Goal: Task Accomplishment & Management: Use online tool/utility

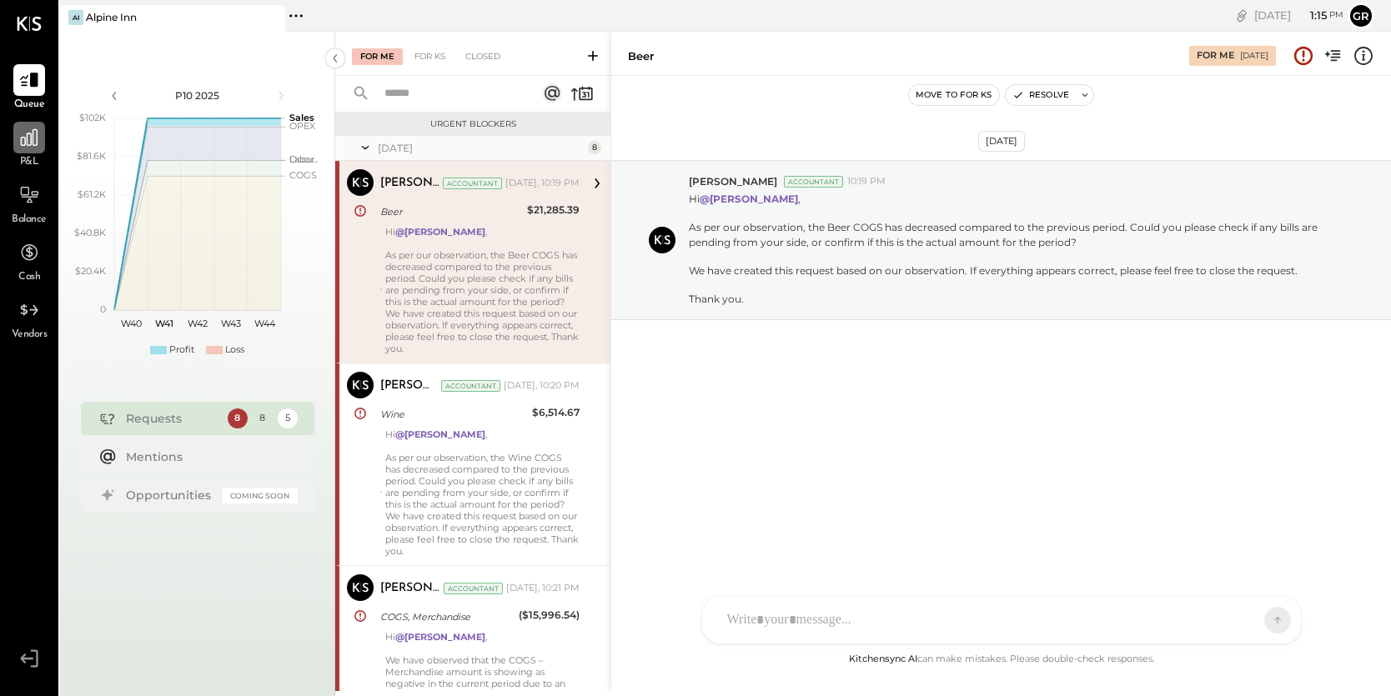
click at [23, 150] on div at bounding box center [29, 138] width 32 height 32
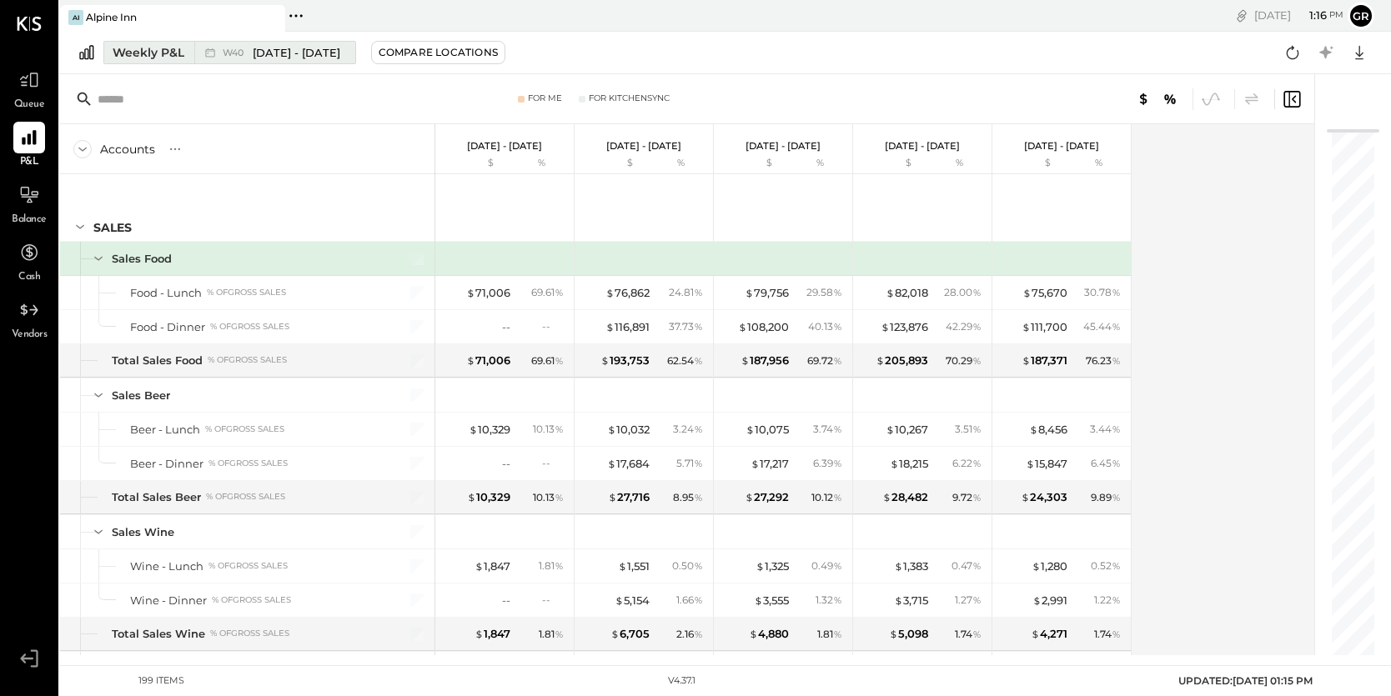
click at [160, 51] on div "Weekly P&L" at bounding box center [149, 52] width 72 height 17
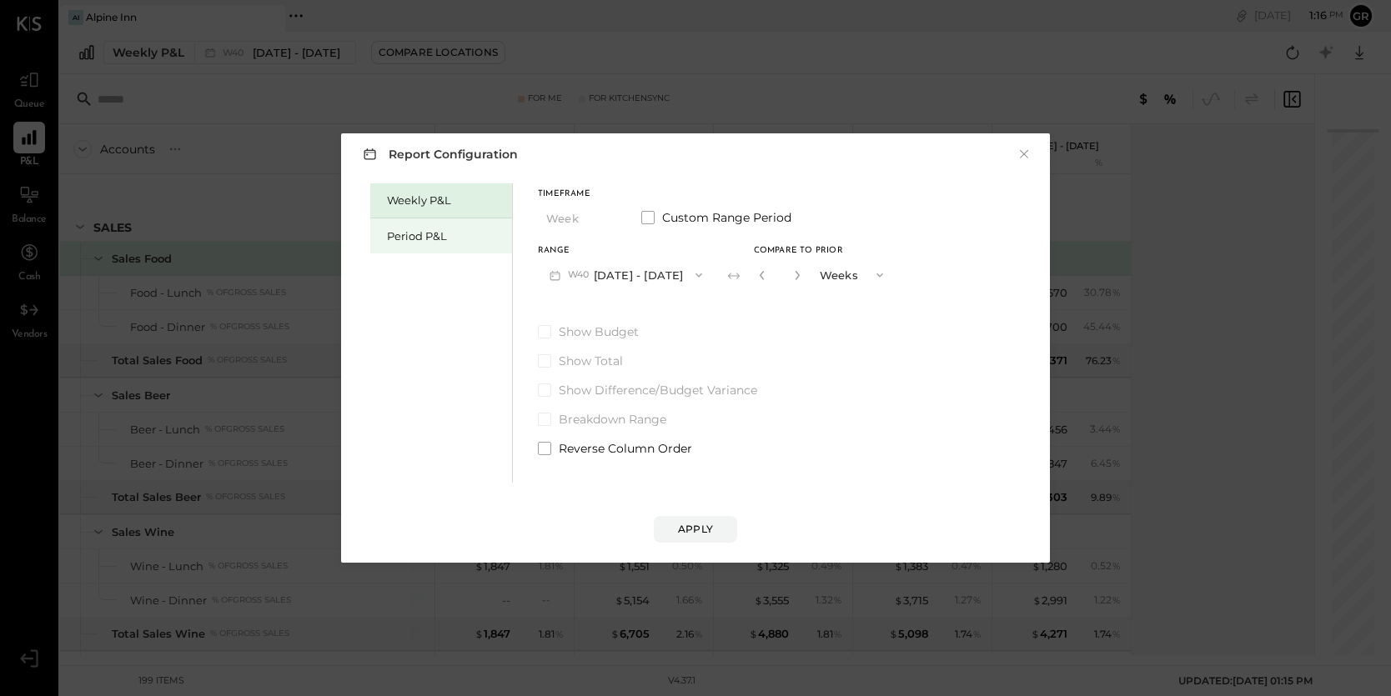
click at [418, 233] on div "Period P&L" at bounding box center [445, 236] width 117 height 16
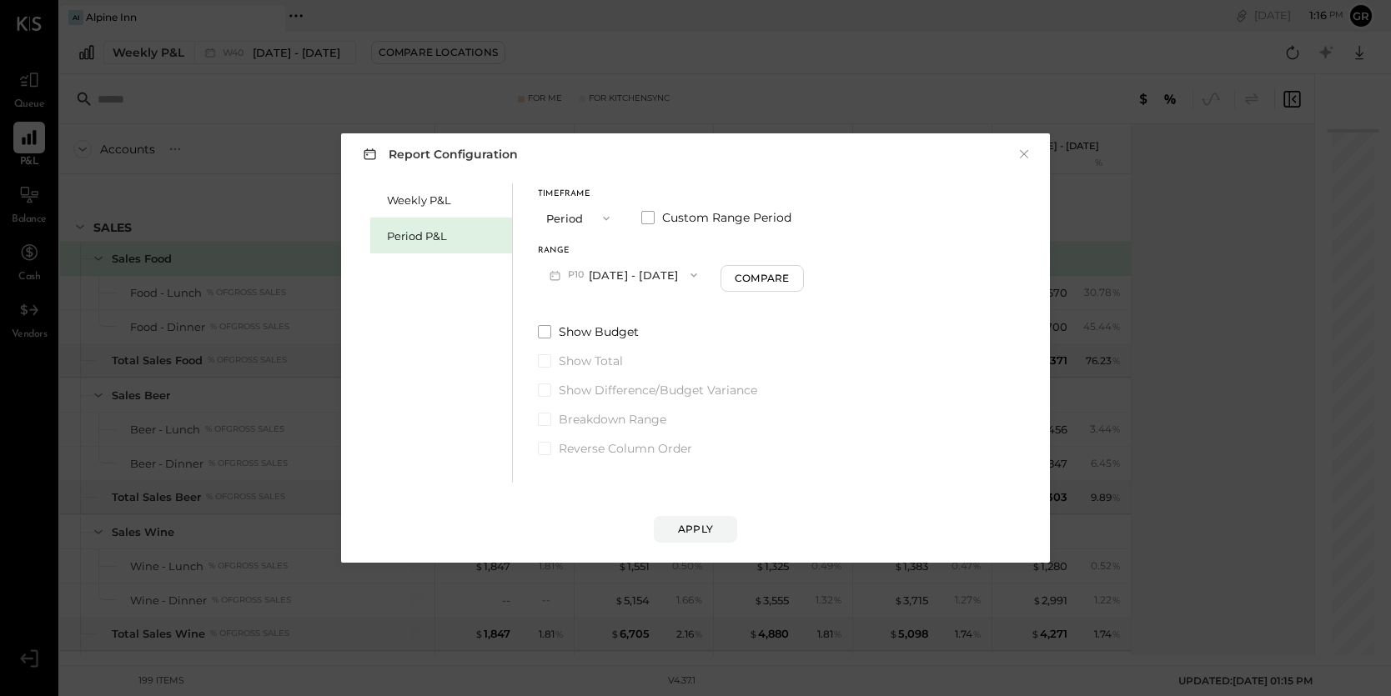
click at [709, 274] on button "P10 [DATE] - [DATE]" at bounding box center [623, 274] width 171 height 31
click at [660, 313] on div "P09 [DATE] - [DATE]" at bounding box center [634, 312] width 190 height 35
click at [685, 540] on button "Apply" at bounding box center [695, 529] width 83 height 27
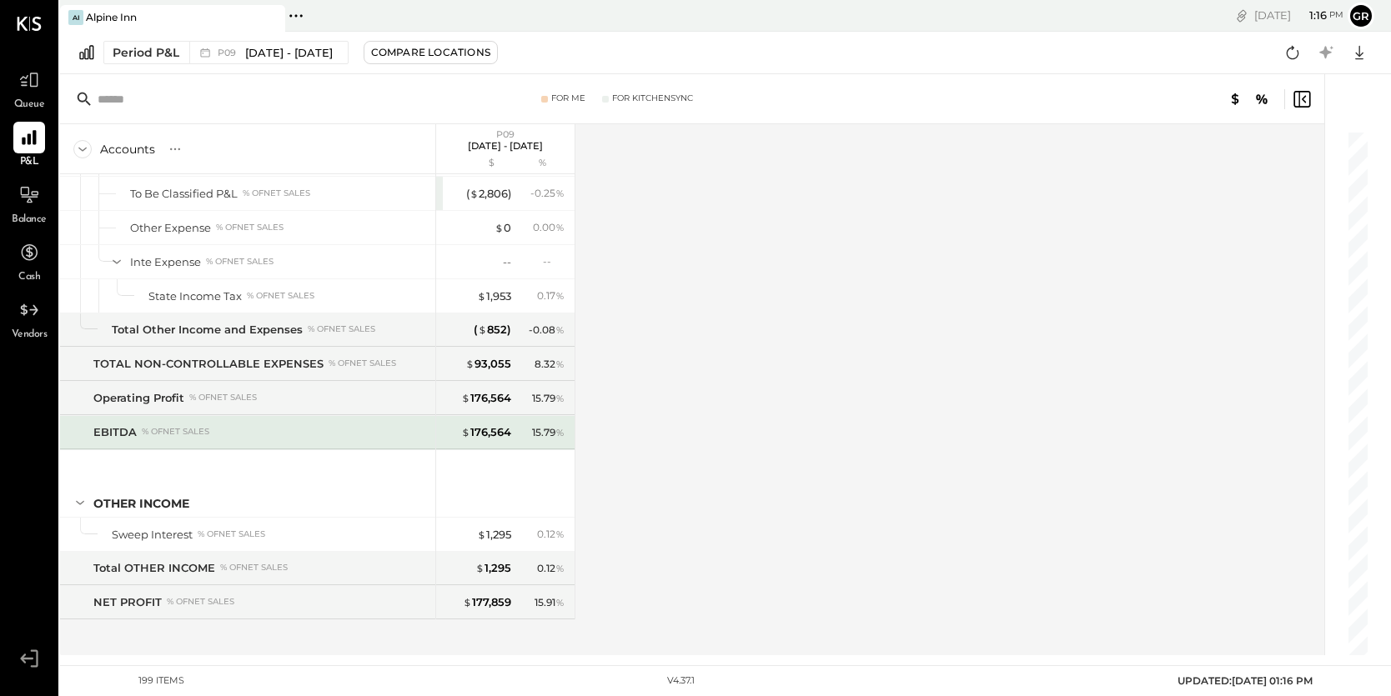
scroll to position [5640, 0]
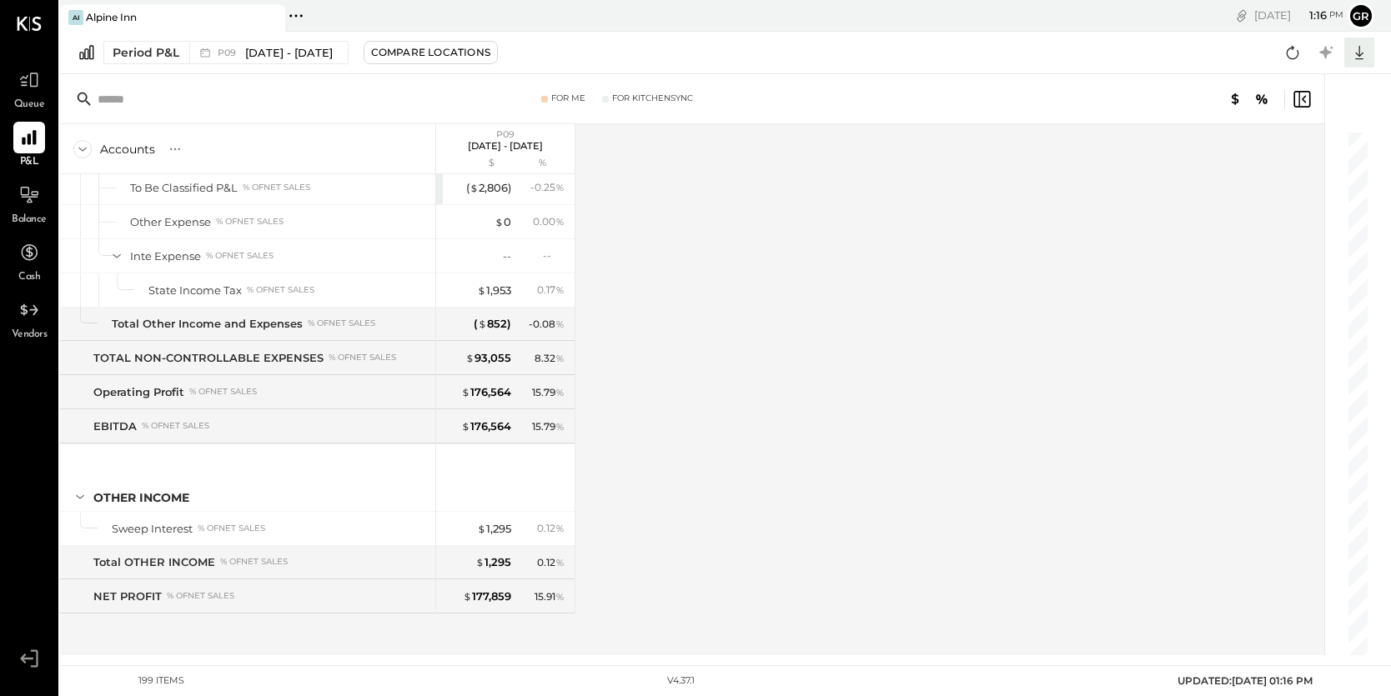
click at [1357, 54] on icon at bounding box center [1359, 53] width 8 height 14
click at [1286, 150] on div "Excel" at bounding box center [1307, 150] width 133 height 35
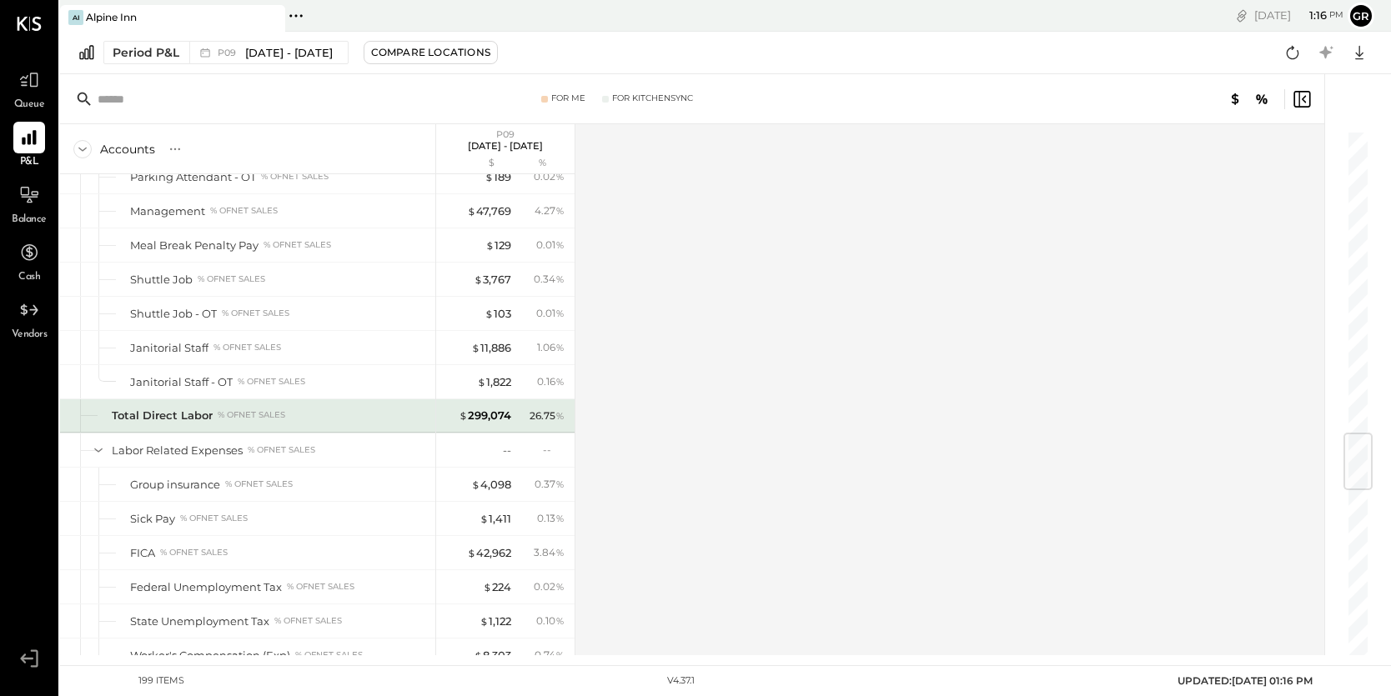
scroll to position [2529, 0]
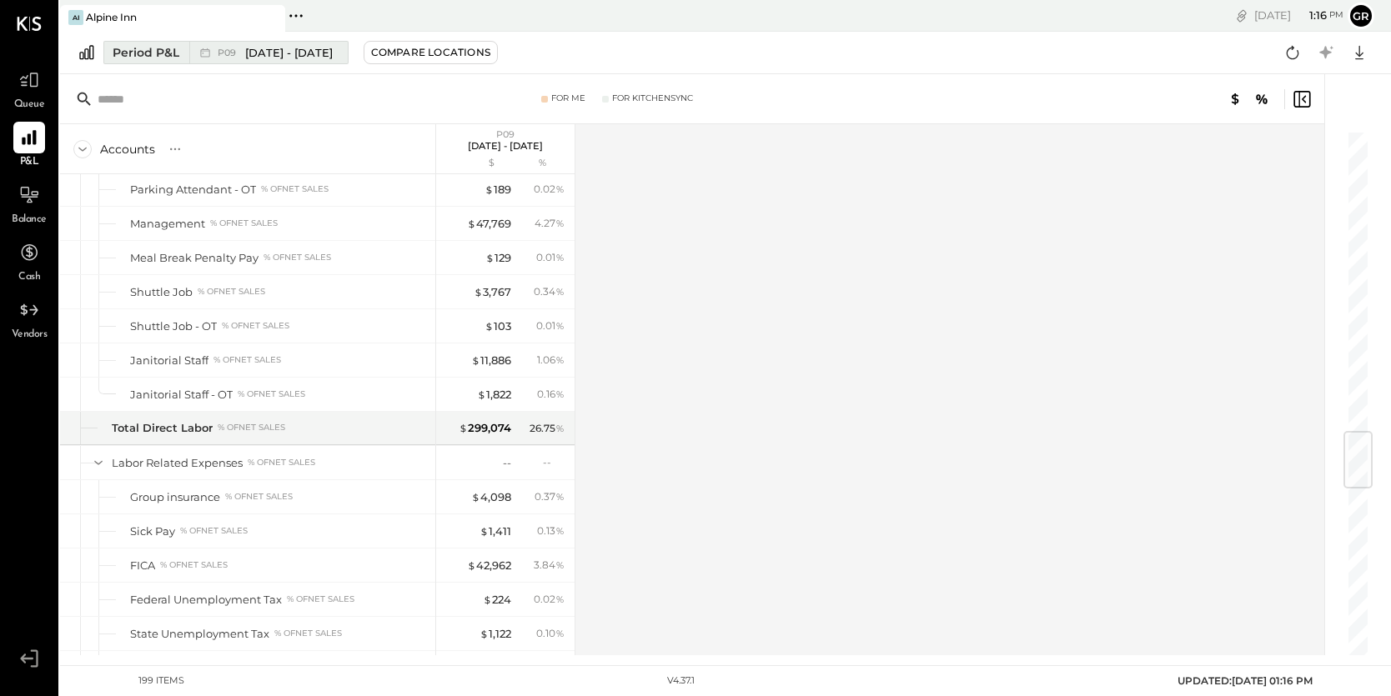
click at [161, 50] on div "Period P&L" at bounding box center [146, 52] width 67 height 17
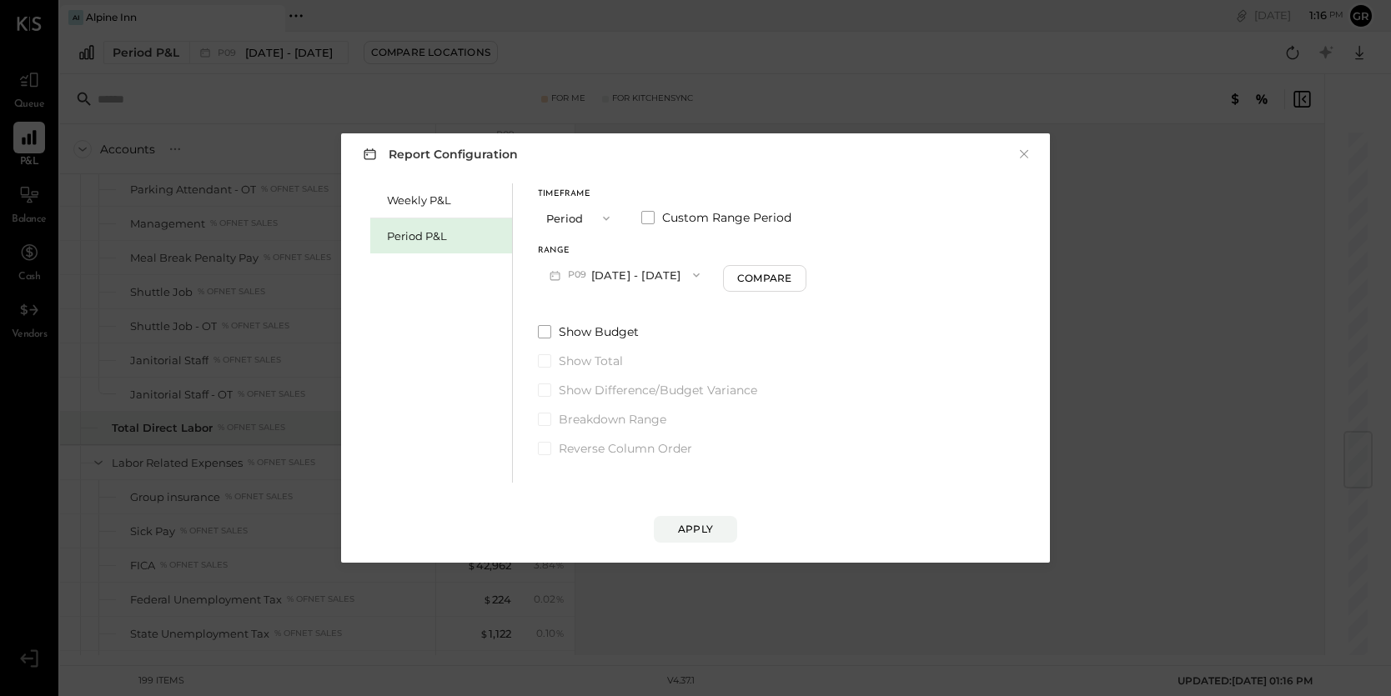
click at [607, 213] on icon "button" at bounding box center [606, 218] width 13 height 13
click at [583, 282] on div "YTD" at bounding box center [580, 278] width 82 height 30
click at [604, 219] on icon "button" at bounding box center [606, 218] width 13 height 13
click at [567, 277] on span "YTD" at bounding box center [559, 277] width 17 height 11
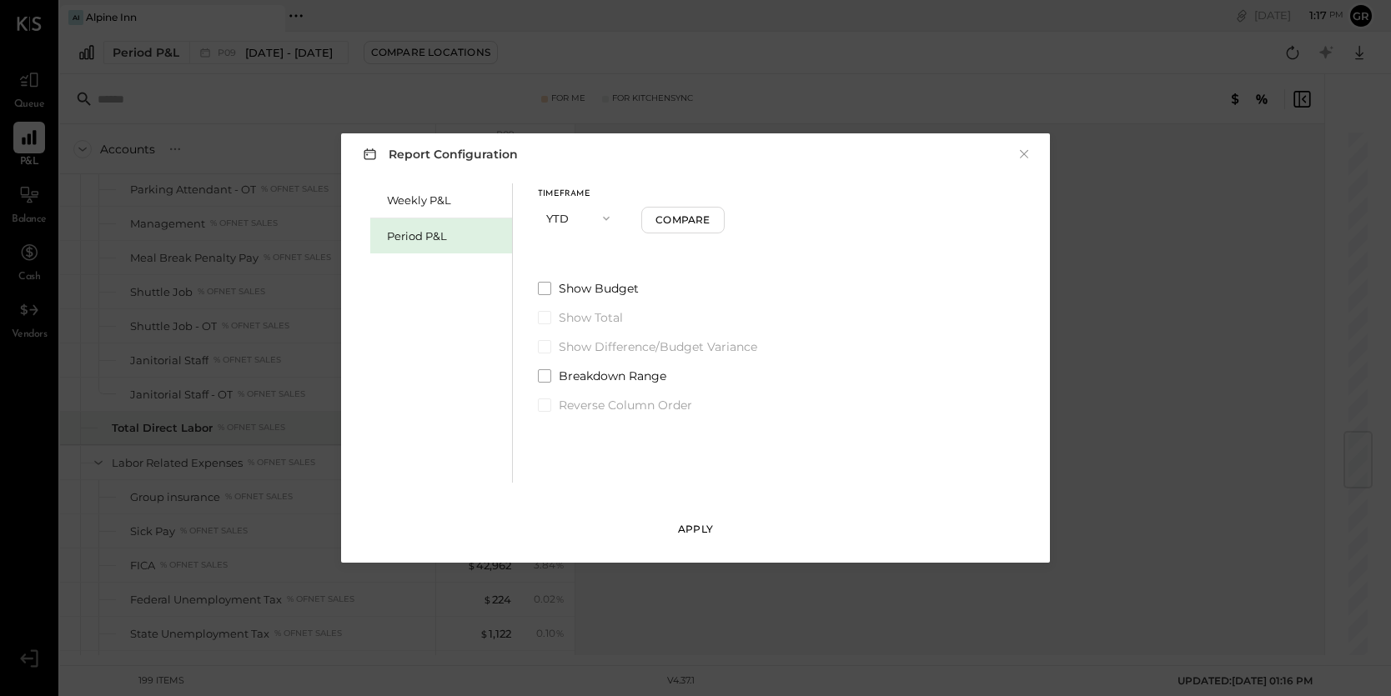
click at [685, 530] on div "Apply" at bounding box center [695, 529] width 35 height 14
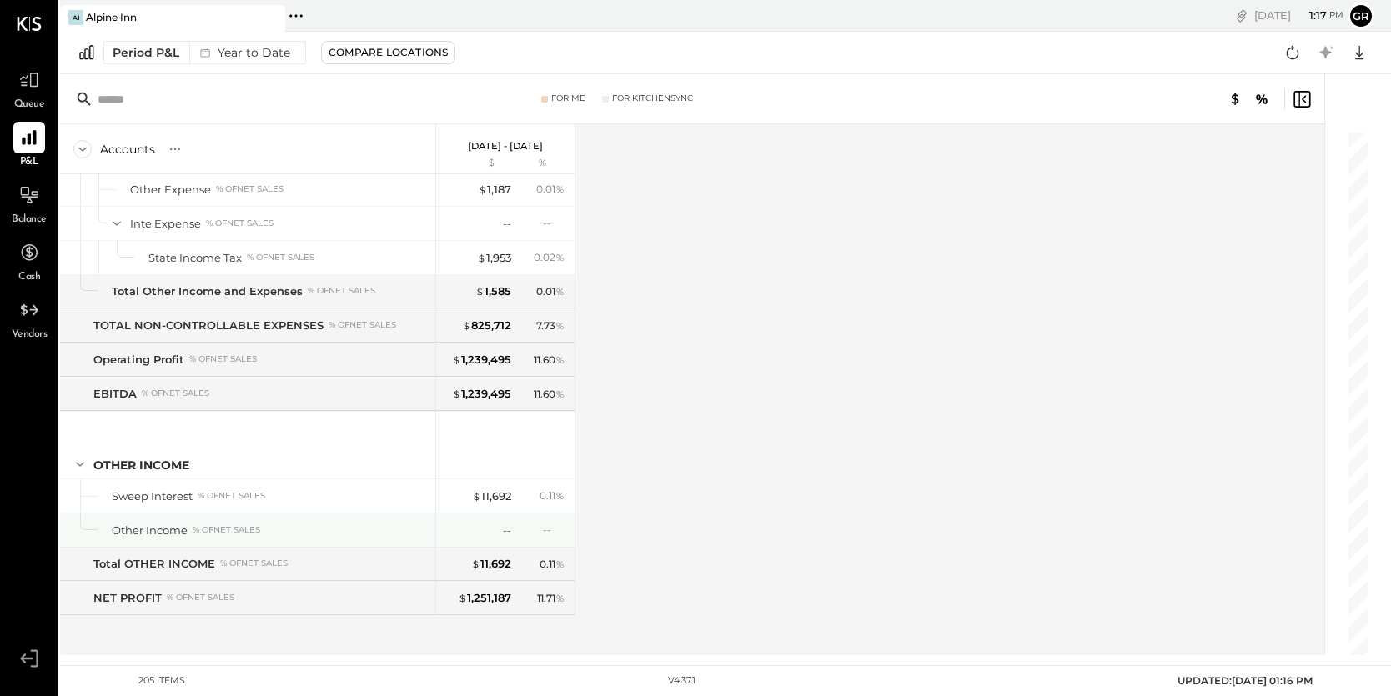
scroll to position [5845, 0]
click at [1357, 58] on icon at bounding box center [1359, 53] width 22 height 22
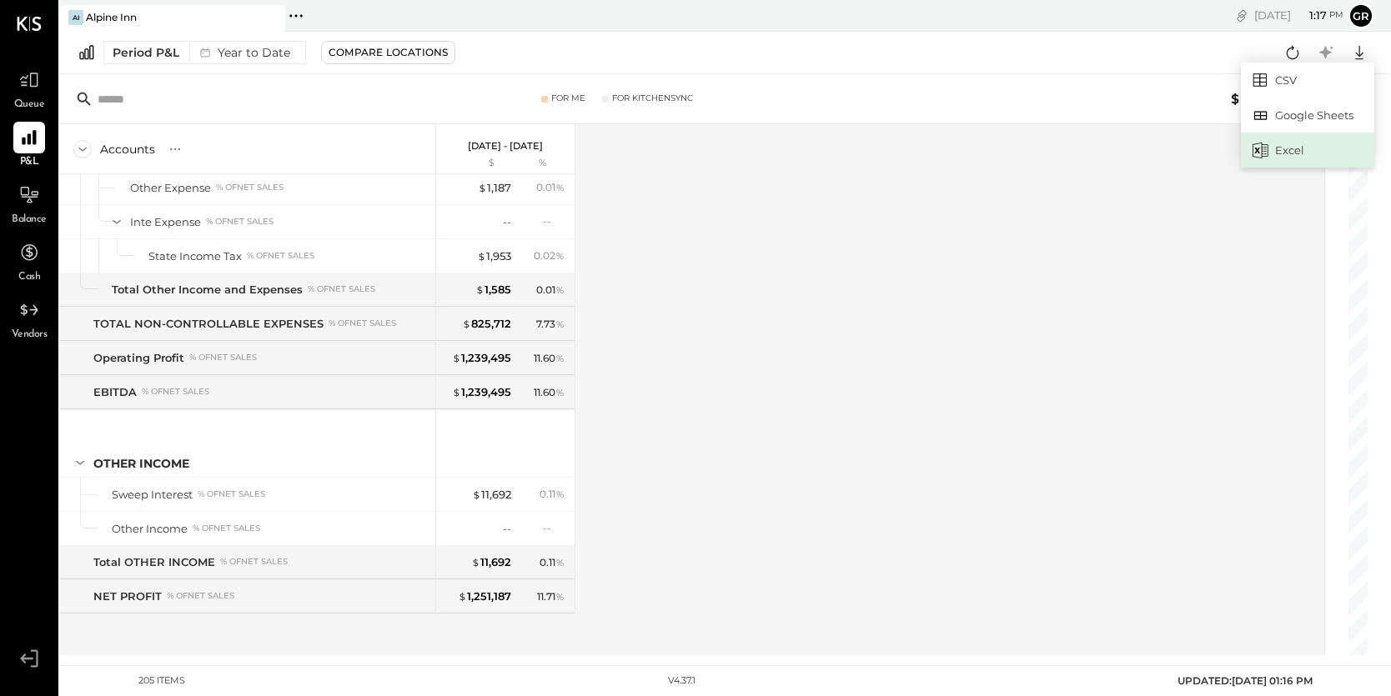
click at [1282, 155] on div "Excel" at bounding box center [1307, 150] width 133 height 35
click at [757, 369] on div "Accounts S % GL [DATE] - [DATE] $ % SALES Sales Food Food - Lunch % of GROSS SA…" at bounding box center [693, 389] width 1267 height 531
click at [1354, 54] on icon at bounding box center [1359, 53] width 22 height 22
click at [1311, 158] on div "Excel" at bounding box center [1307, 150] width 133 height 35
drag, startPoint x: 1285, startPoint y: 640, endPoint x: 1313, endPoint y: 675, distance: 44.4
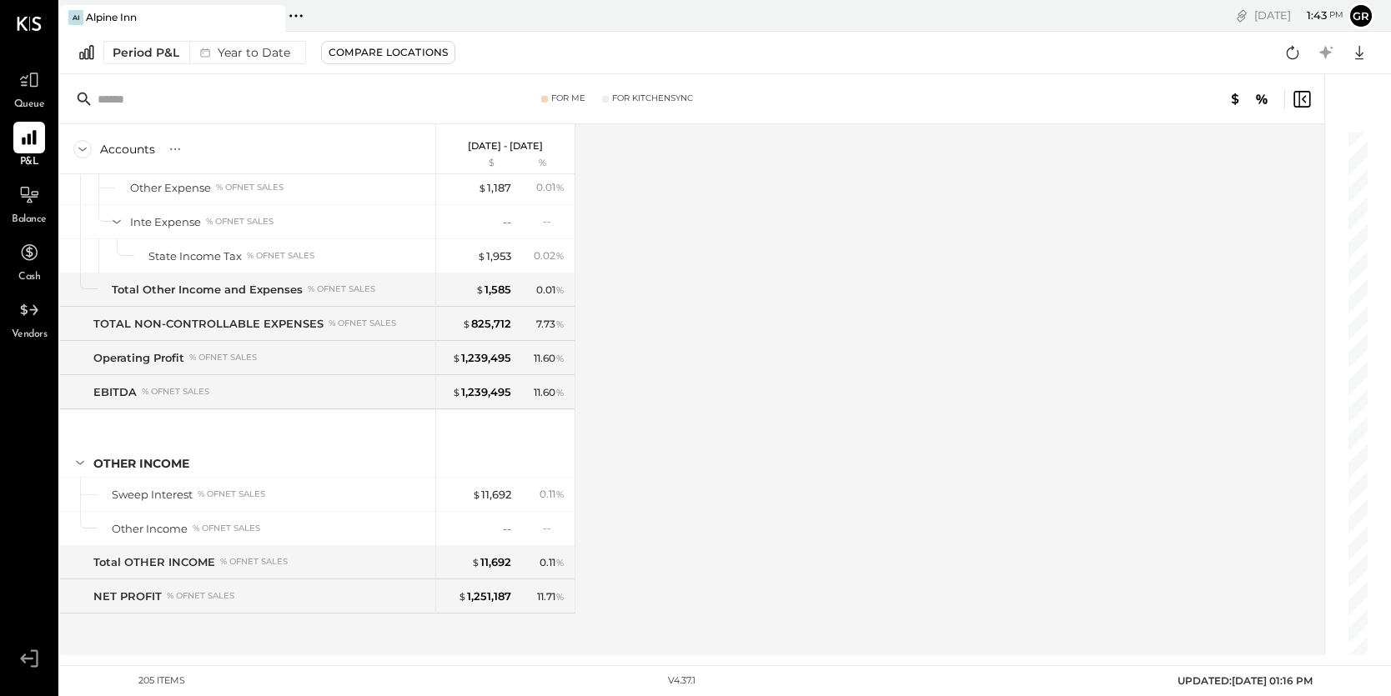
click at [1302, 661] on div "AI Alpine Inn Pinned Locations ( 1 ) Alpine Inn No locations detected [DATE] 1 …" at bounding box center [725, 332] width 1331 height 665
